Goal: Communication & Community: Answer question/provide support

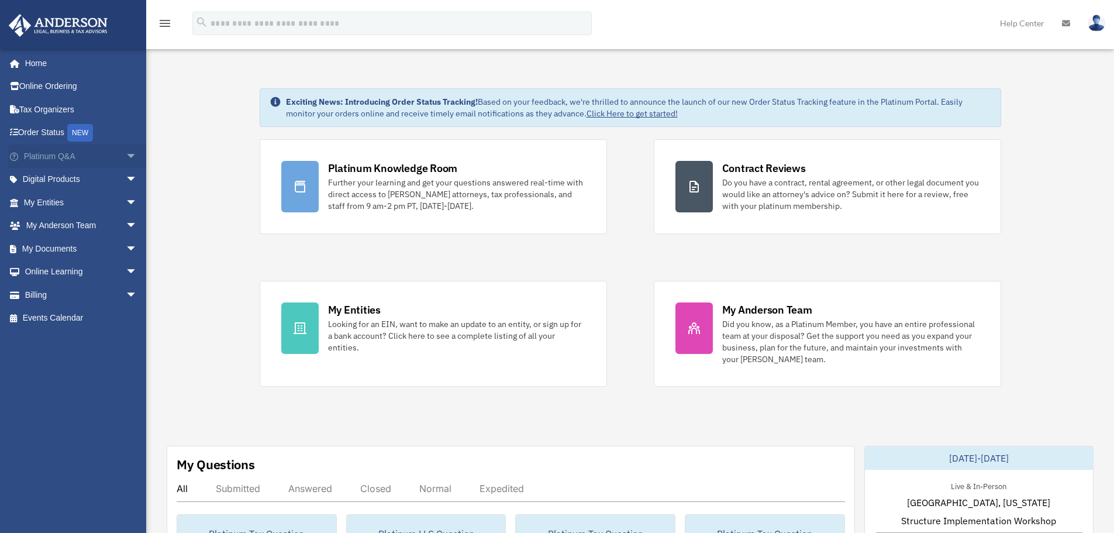
click at [126, 153] on span "arrow_drop_down" at bounding box center [137, 156] width 23 height 24
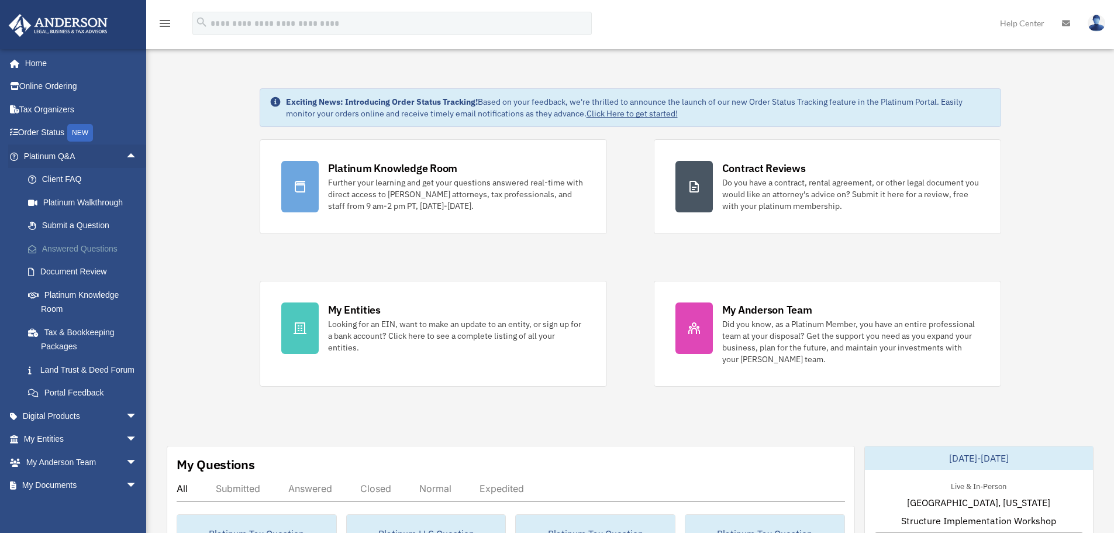
click at [95, 245] on link "Answered Questions" at bounding box center [85, 248] width 139 height 23
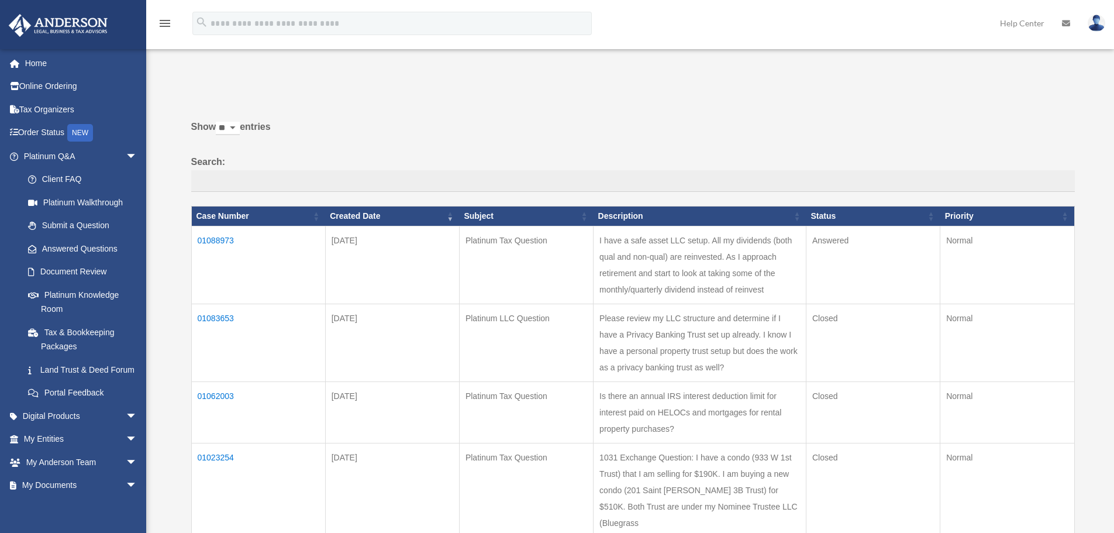
click at [216, 242] on td "01088973" at bounding box center [258, 265] width 134 height 78
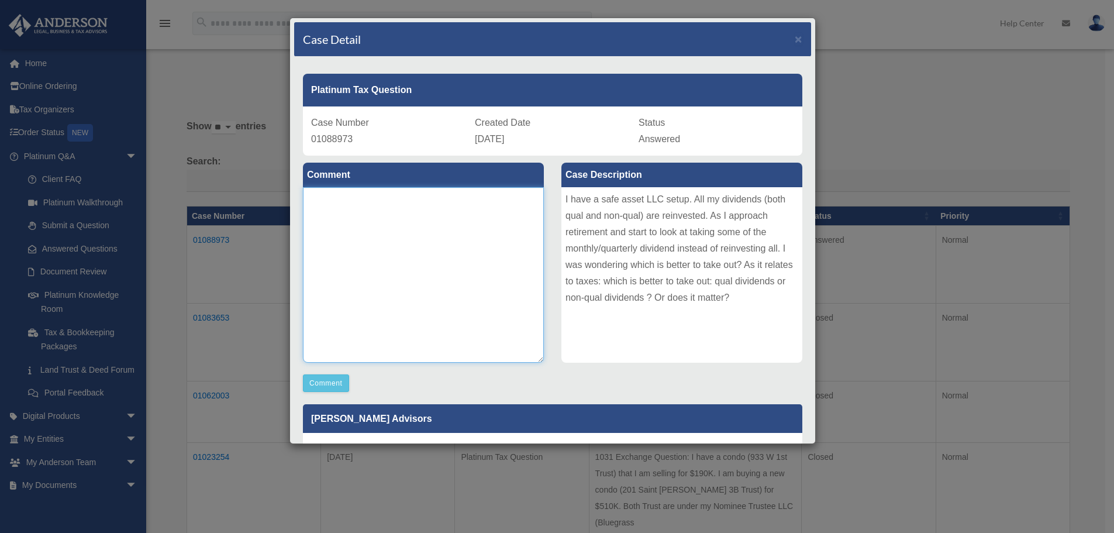
click at [349, 213] on textarea at bounding box center [423, 274] width 241 height 175
type textarea "**********"
click at [332, 379] on button "Comment" at bounding box center [326, 383] width 46 height 18
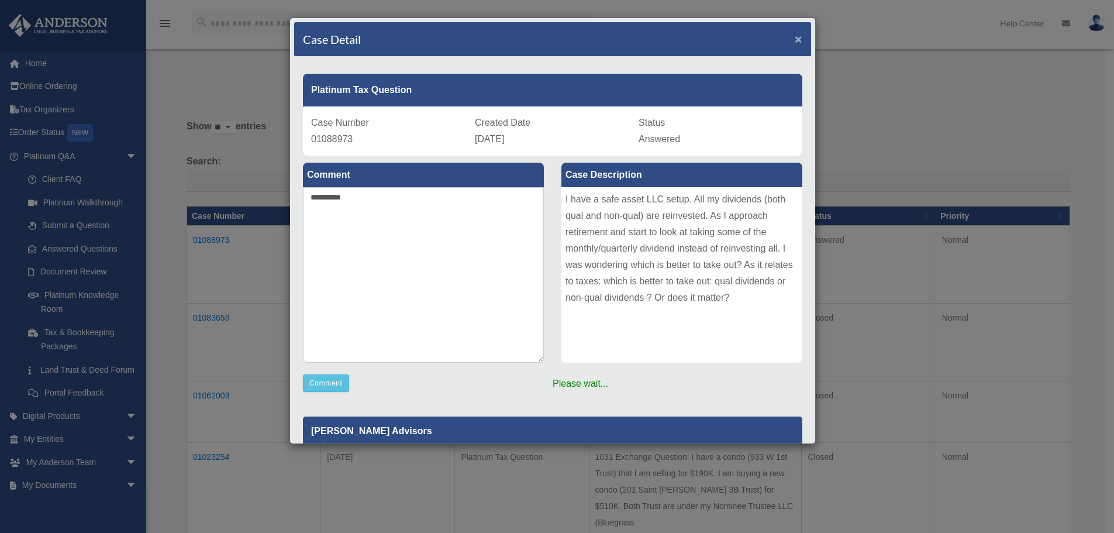
click at [795, 36] on span "×" at bounding box center [799, 38] width 8 height 13
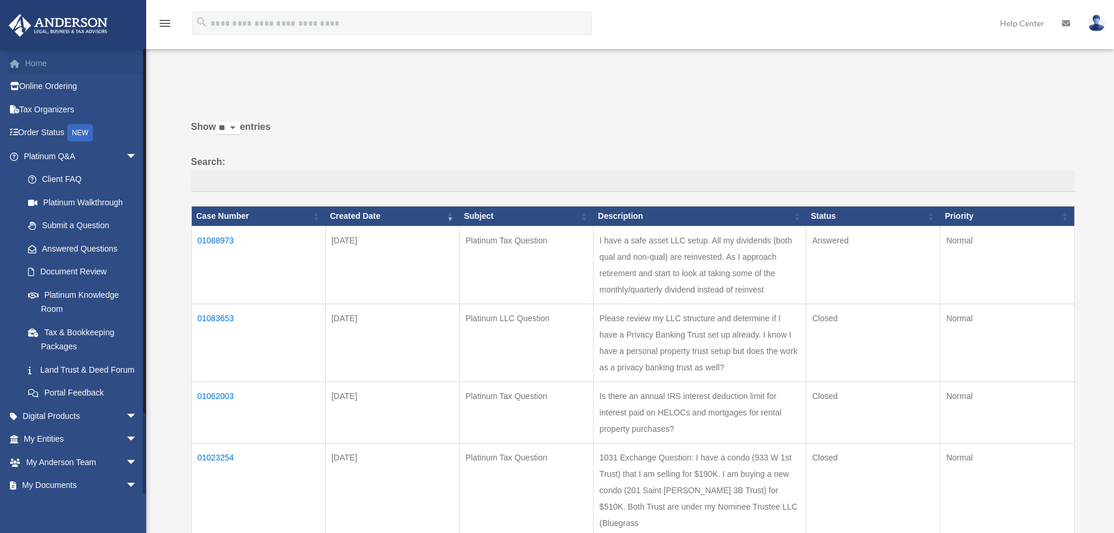
click at [51, 66] on link "Home" at bounding box center [81, 62] width 147 height 23
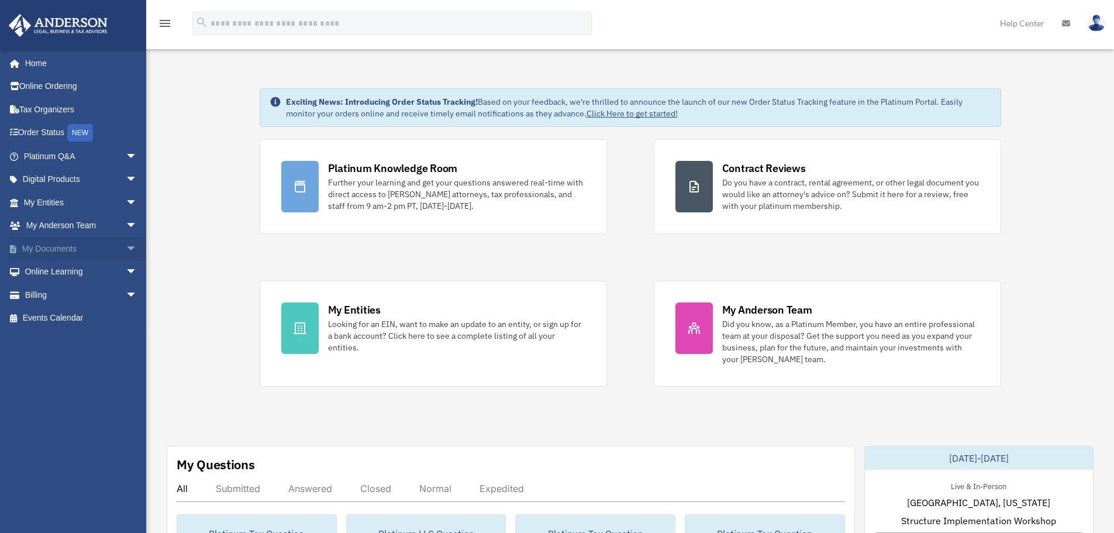
click at [126, 247] on span "arrow_drop_down" at bounding box center [137, 249] width 23 height 24
click at [42, 272] on link "Box" at bounding box center [85, 271] width 139 height 23
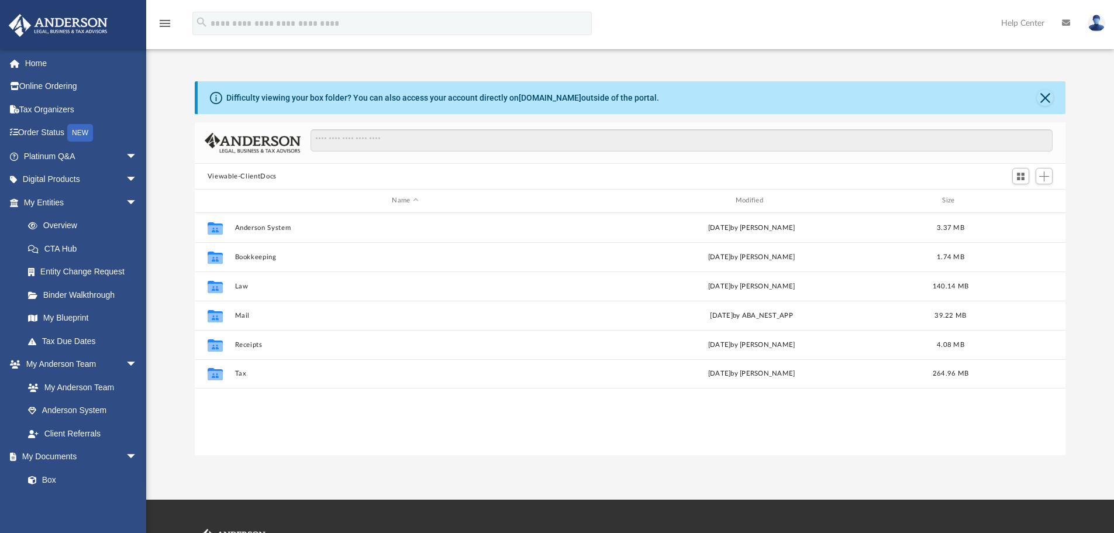
scroll to position [257, 862]
